Goal: Transaction & Acquisition: Purchase product/service

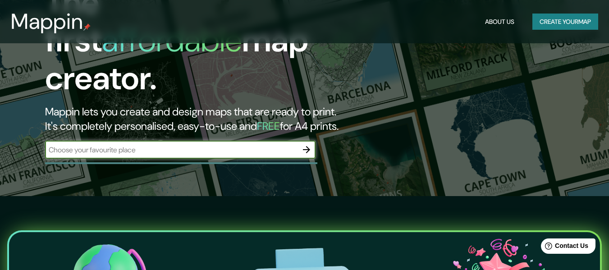
scroll to position [90, 0]
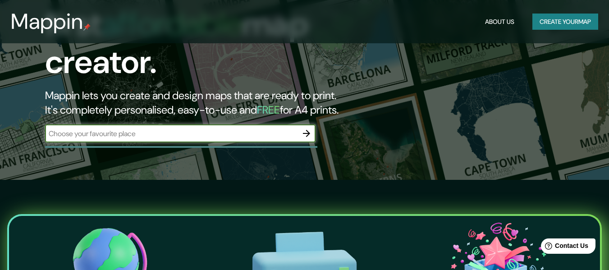
click at [214, 124] on div "​" at bounding box center [180, 133] width 270 height 18
paste input "UNAM [PERSON_NAME] de la [GEOGRAPHIC_DATA], [GEOGRAPHIC_DATA], Centro Histórico…"
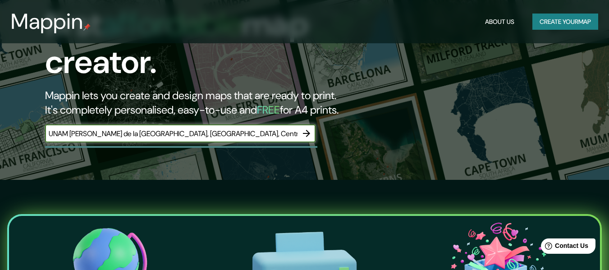
scroll to position [0, 380]
type input "UNAM [PERSON_NAME] de la [GEOGRAPHIC_DATA], [GEOGRAPHIC_DATA], Centro Histórico…"
click at [307, 128] on icon "button" at bounding box center [306, 133] width 11 height 11
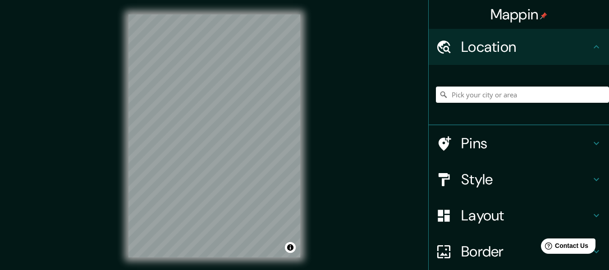
drag, startPoint x: 345, startPoint y: 124, endPoint x: 350, endPoint y: 135, distance: 12.3
click at [350, 135] on div "Mappin Location Pins Style Layout Border Choose a border. Hint : you can make l…" at bounding box center [304, 143] width 609 height 286
click at [473, 99] on input "Pick your city or area" at bounding box center [522, 95] width 173 height 16
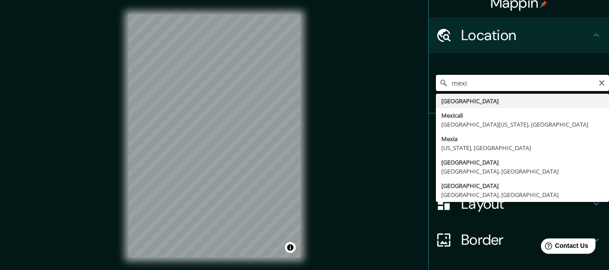
scroll to position [3, 0]
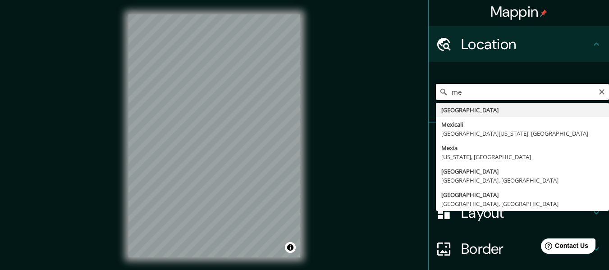
type input "m"
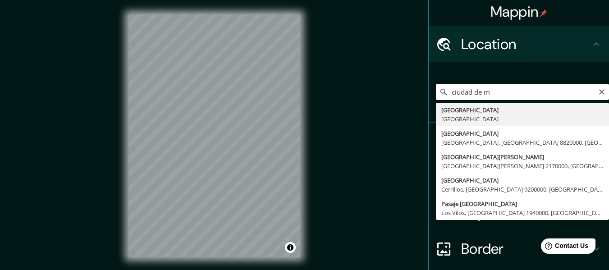
type input "[GEOGRAPHIC_DATA], [GEOGRAPHIC_DATA]"
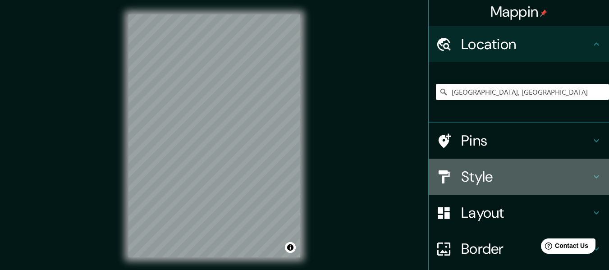
click at [471, 178] on h4 "Style" at bounding box center [526, 177] width 130 height 18
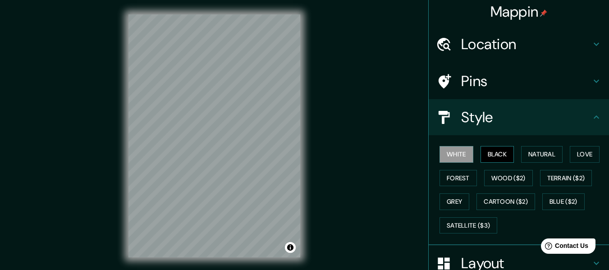
click at [485, 156] on button "Black" at bounding box center [498, 154] width 34 height 17
click at [530, 154] on button "Natural" at bounding box center [541, 154] width 41 height 17
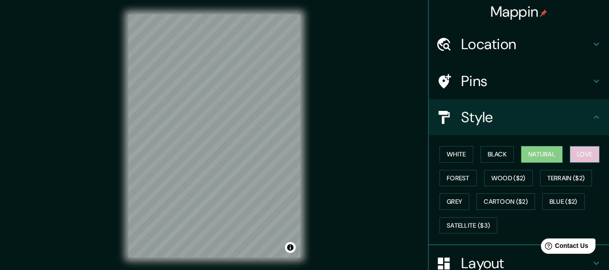
click at [579, 151] on button "Love" at bounding box center [585, 154] width 30 height 17
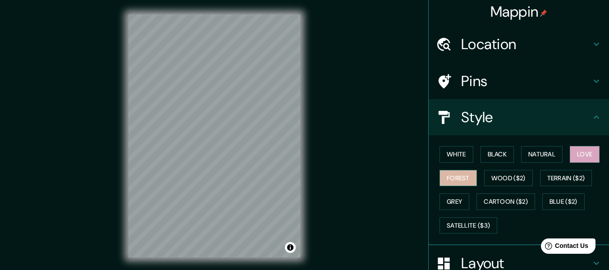
click at [440, 174] on button "Forest" at bounding box center [458, 178] width 37 height 17
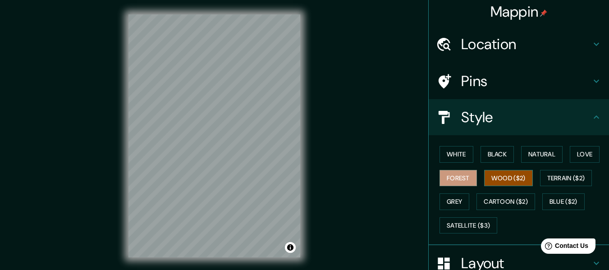
click at [489, 180] on button "Wood ($2)" at bounding box center [508, 178] width 49 height 17
click at [449, 155] on button "White" at bounding box center [457, 154] width 34 height 17
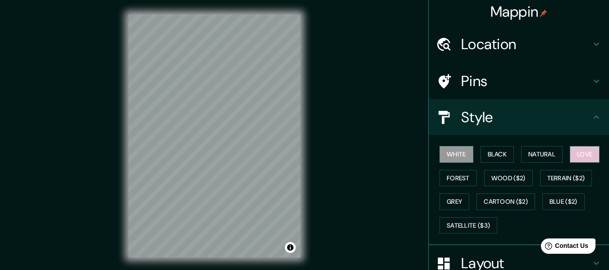
click at [589, 160] on button "Love" at bounding box center [585, 154] width 30 height 17
click at [484, 41] on h4 "Location" at bounding box center [526, 44] width 130 height 18
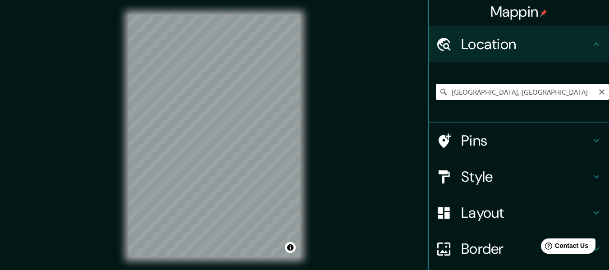
click at [518, 90] on input "[GEOGRAPHIC_DATA], [GEOGRAPHIC_DATA]" at bounding box center [522, 92] width 173 height 16
click at [219, 123] on div at bounding box center [218, 121] width 7 height 7
click at [252, 106] on div at bounding box center [253, 104] width 7 height 7
click at [262, 102] on div at bounding box center [260, 101] width 7 height 7
click at [542, 93] on input "[GEOGRAPHIC_DATA], [GEOGRAPHIC_DATA]" at bounding box center [522, 92] width 173 height 16
